Goal: Answer question/provide support

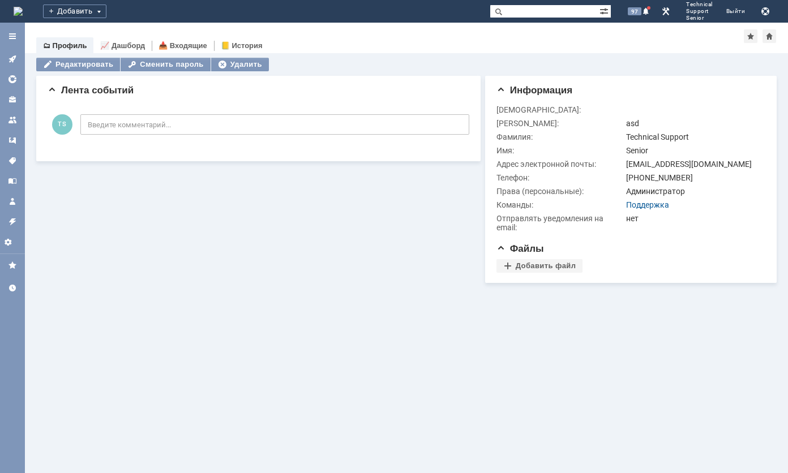
click at [18, 57] on link at bounding box center [12, 59] width 18 height 18
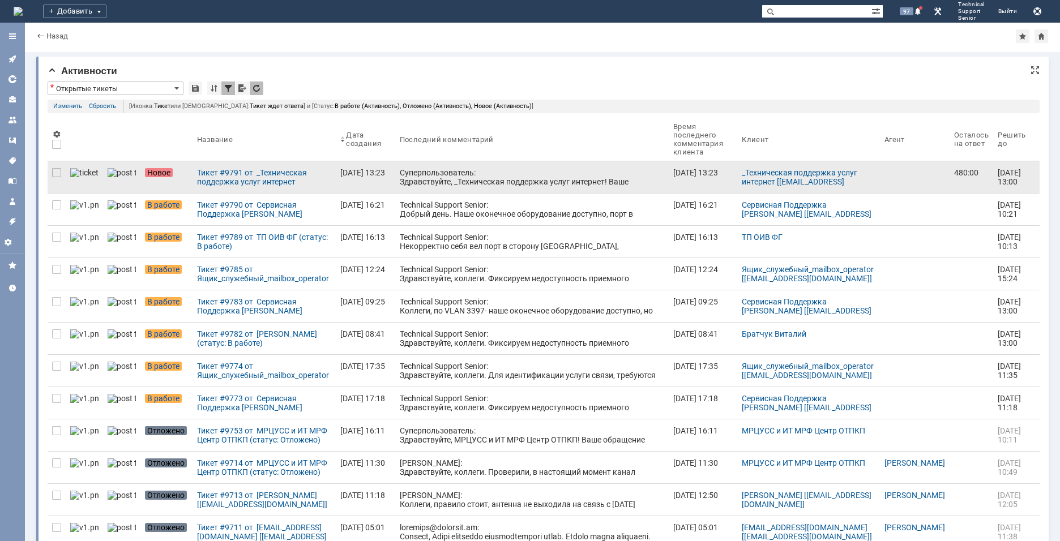
click at [400, 169] on div "Суперпользователь: Здравствуйте, _Техническая поддержка услуг интернет! Ваше об…" at bounding box center [532, 190] width 264 height 45
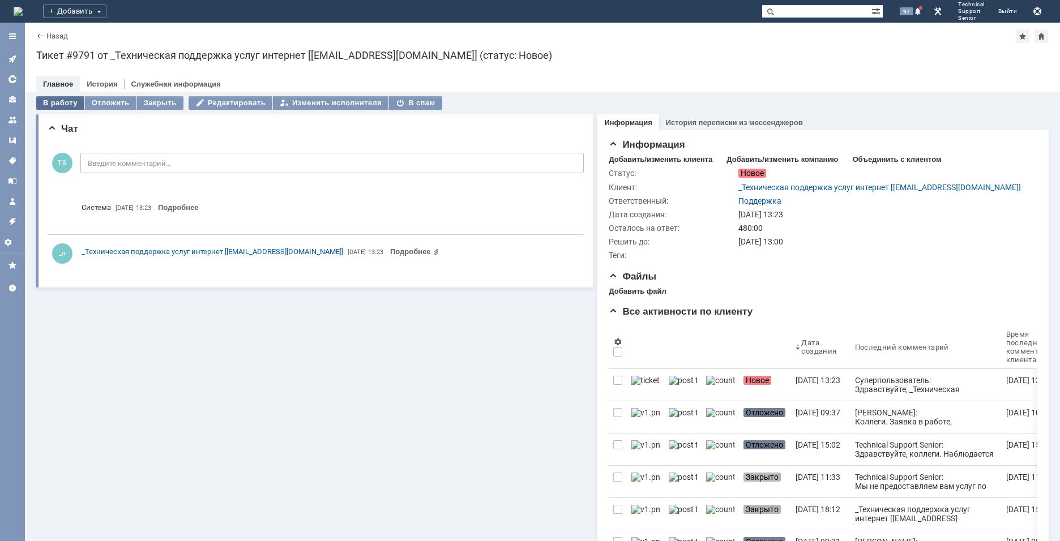
click at [70, 97] on div "В работу" at bounding box center [60, 103] width 48 height 14
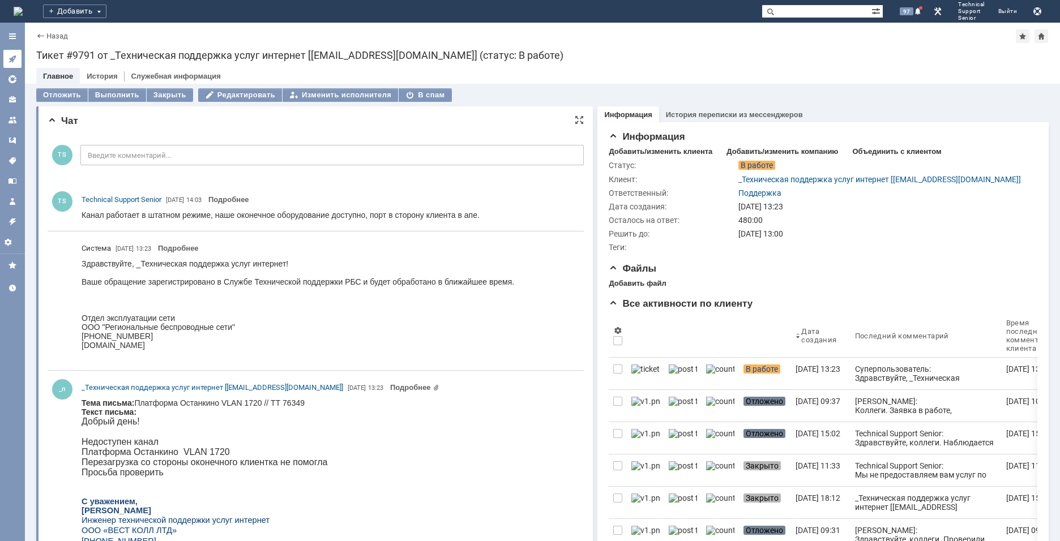
click at [14, 57] on icon at bounding box center [11, 58] width 7 height 7
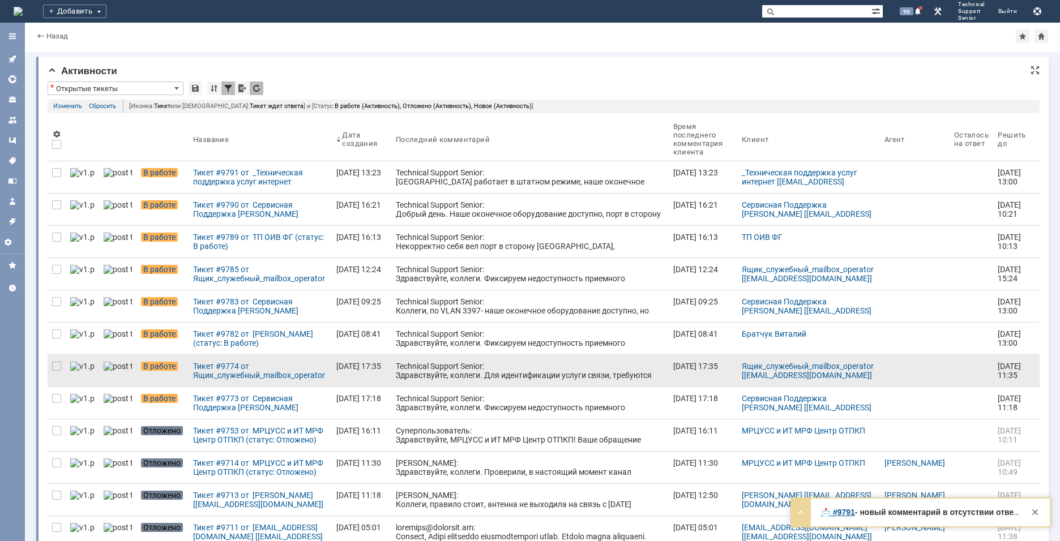
click at [396, 372] on div "Technical Support Senior: Здравствуйте, коллеги. Для идентификации услуги связи…" at bounding box center [530, 375] width 268 height 27
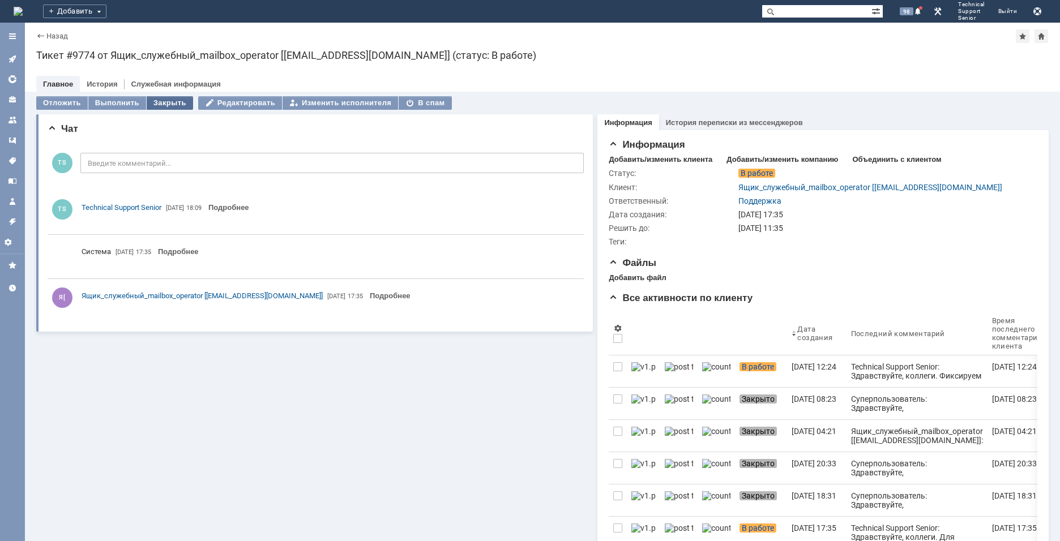
click at [176, 103] on div "Закрыть" at bounding box center [170, 103] width 46 height 14
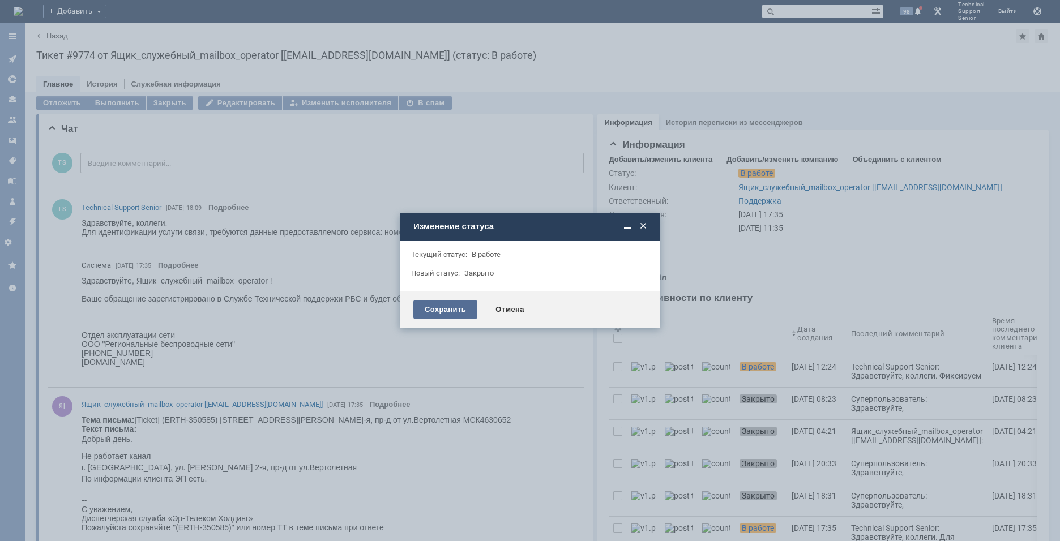
click at [428, 308] on div "Сохранить" at bounding box center [445, 310] width 64 height 18
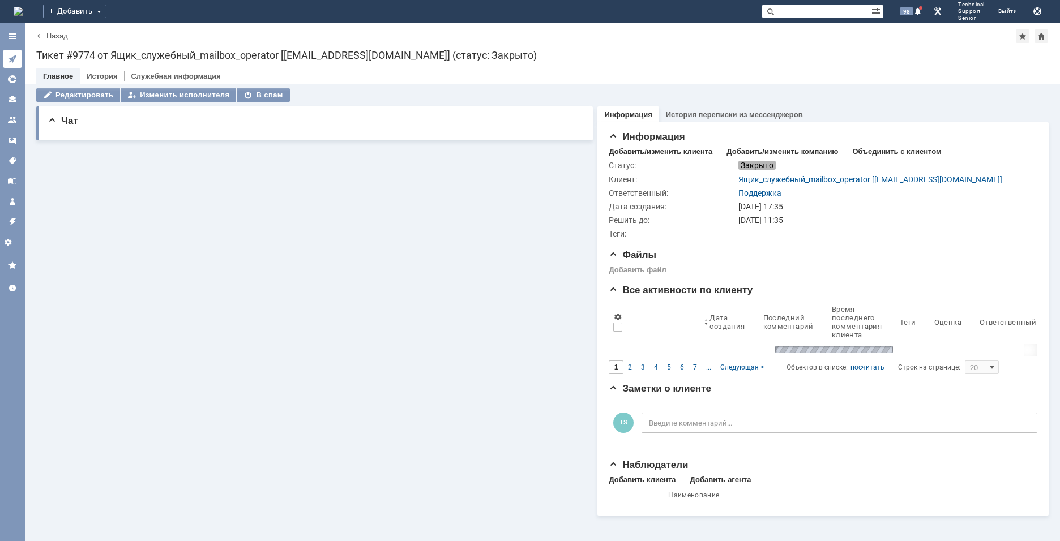
click at [14, 58] on icon at bounding box center [12, 58] width 9 height 9
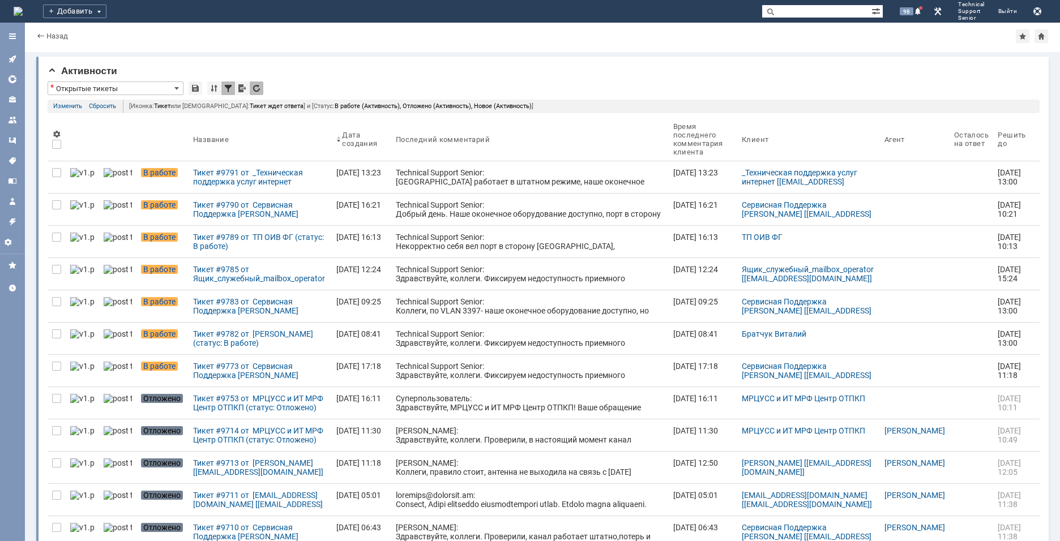
click at [512, 250] on div "Technical Support Senior: Некорректно себя вел порт в сторону [GEOGRAPHIC_DATA]…" at bounding box center [530, 246] width 268 height 27
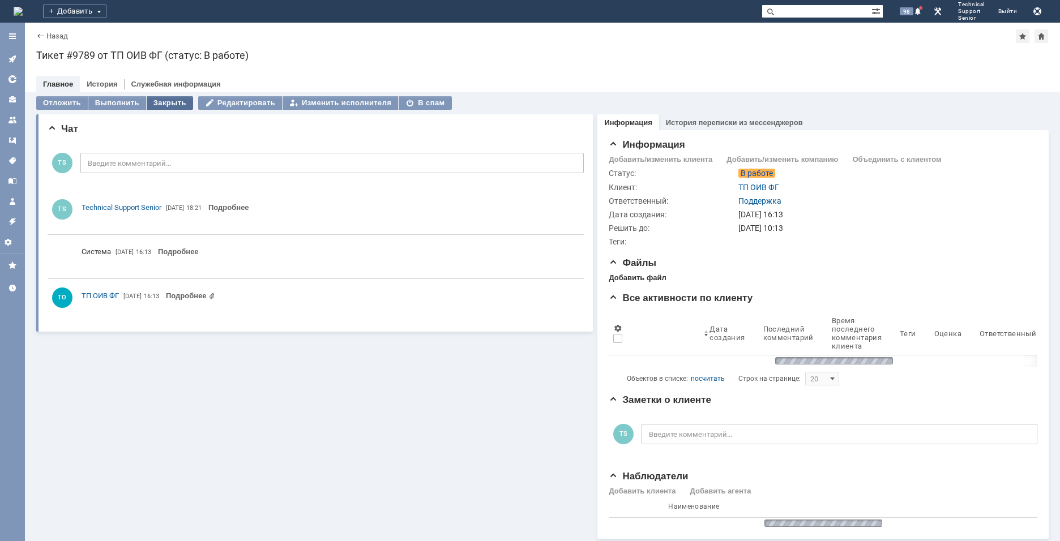
click at [170, 103] on div "Закрыть" at bounding box center [170, 103] width 46 height 14
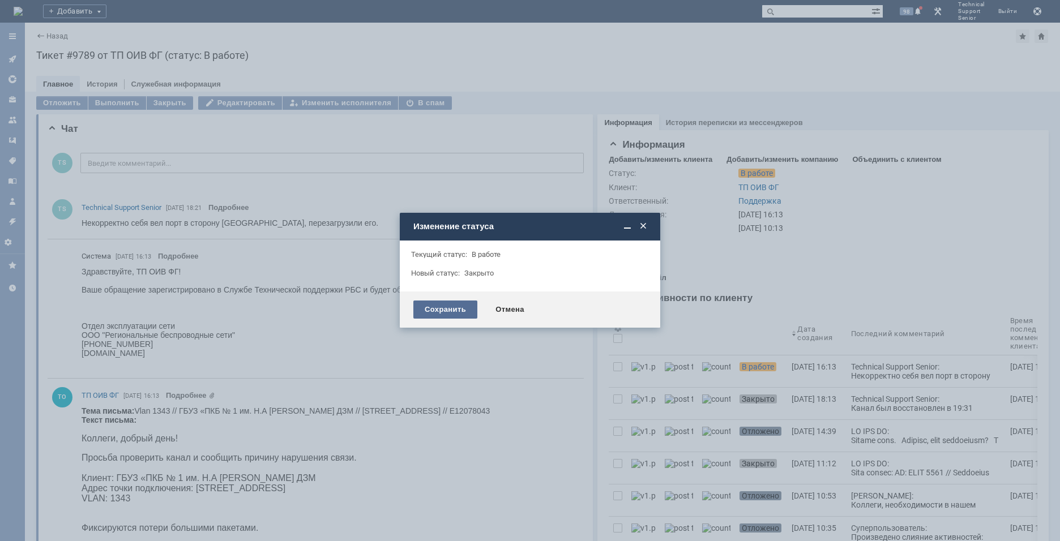
click at [422, 303] on div "Сохранить" at bounding box center [445, 310] width 64 height 18
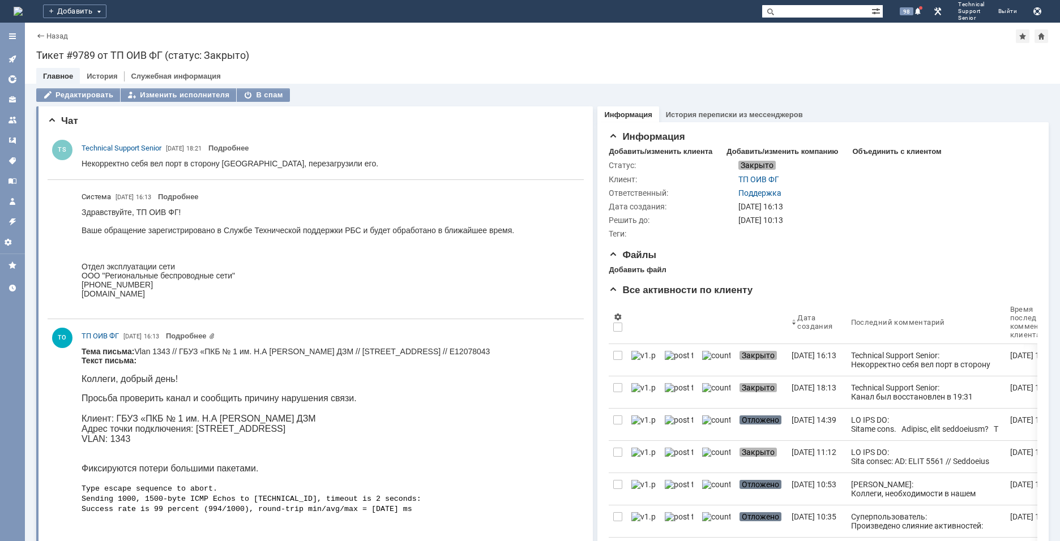
click at [17, 58] on link at bounding box center [12, 59] width 18 height 18
